Goal: Transaction & Acquisition: Subscribe to service/newsletter

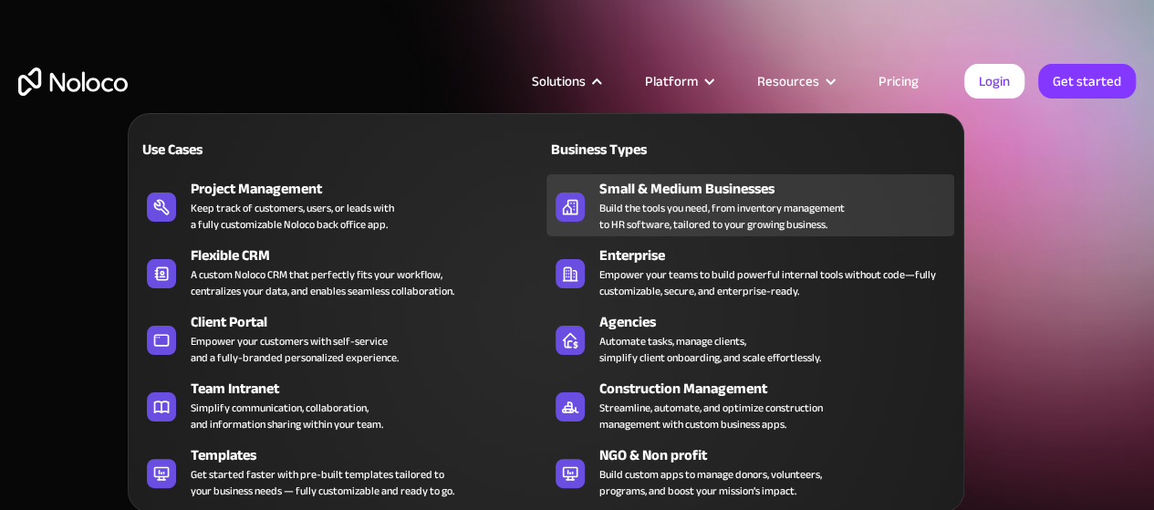
click at [636, 210] on div "Build the tools you need, from inventory management to HR software, tailored to…" at bounding box center [721, 216] width 245 height 33
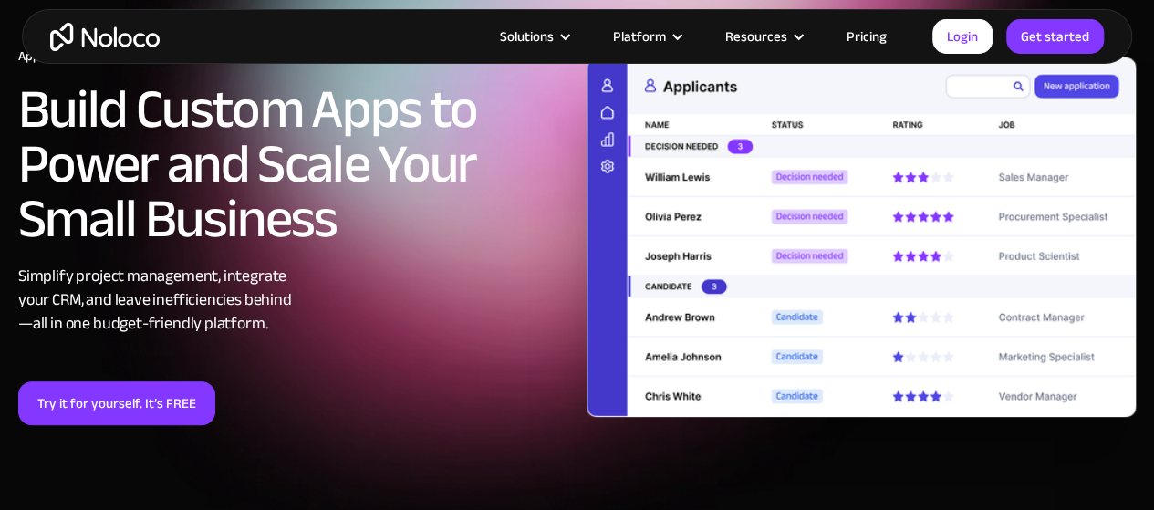
scroll to position [105, 0]
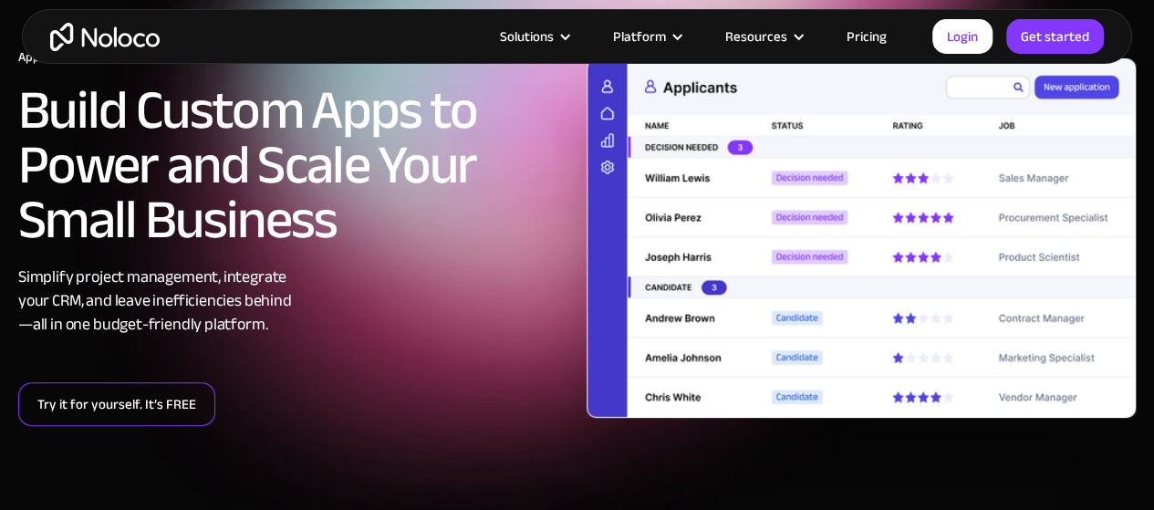
click at [169, 399] on link "Try it for yourself. It’s FREE" at bounding box center [116, 404] width 197 height 44
